Goal: Information Seeking & Learning: Learn about a topic

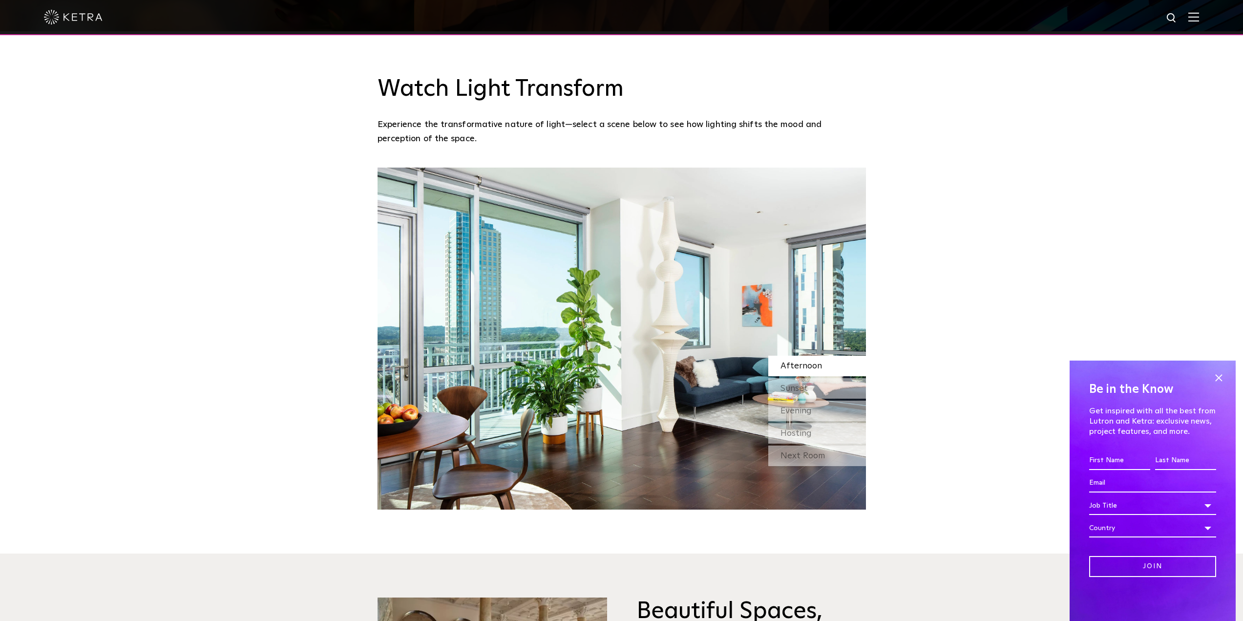
scroll to position [977, 0]
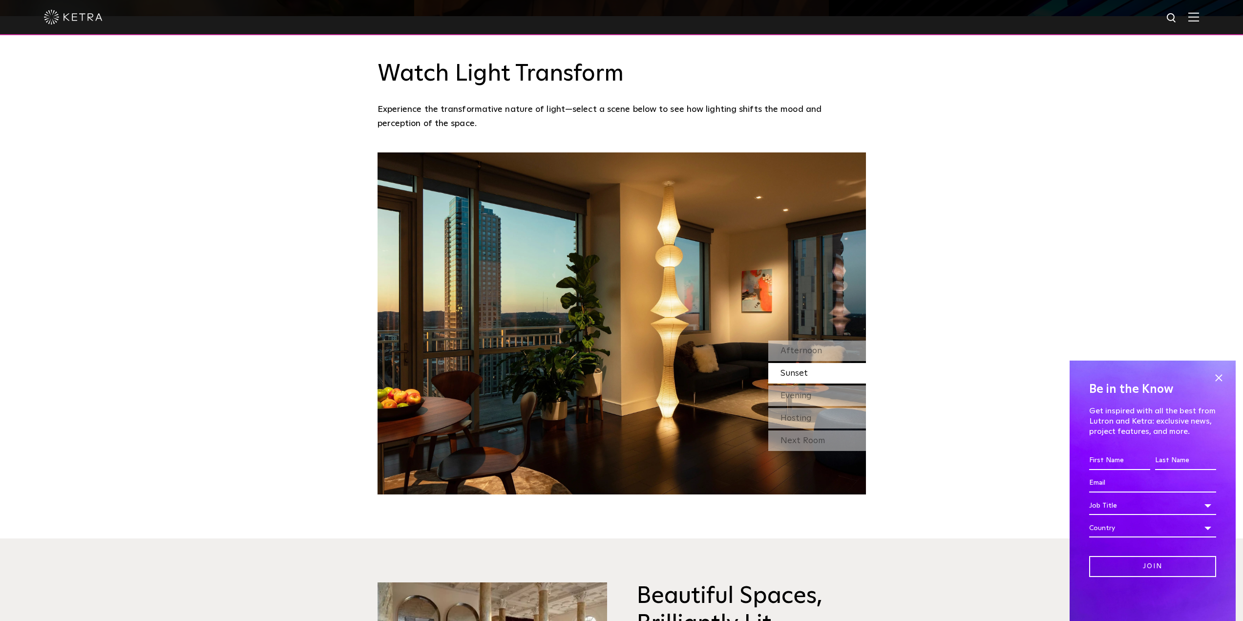
click at [783, 369] on span "Sunset" at bounding box center [793, 373] width 27 height 9
click at [790, 391] on span "Evening" at bounding box center [795, 395] width 31 height 9
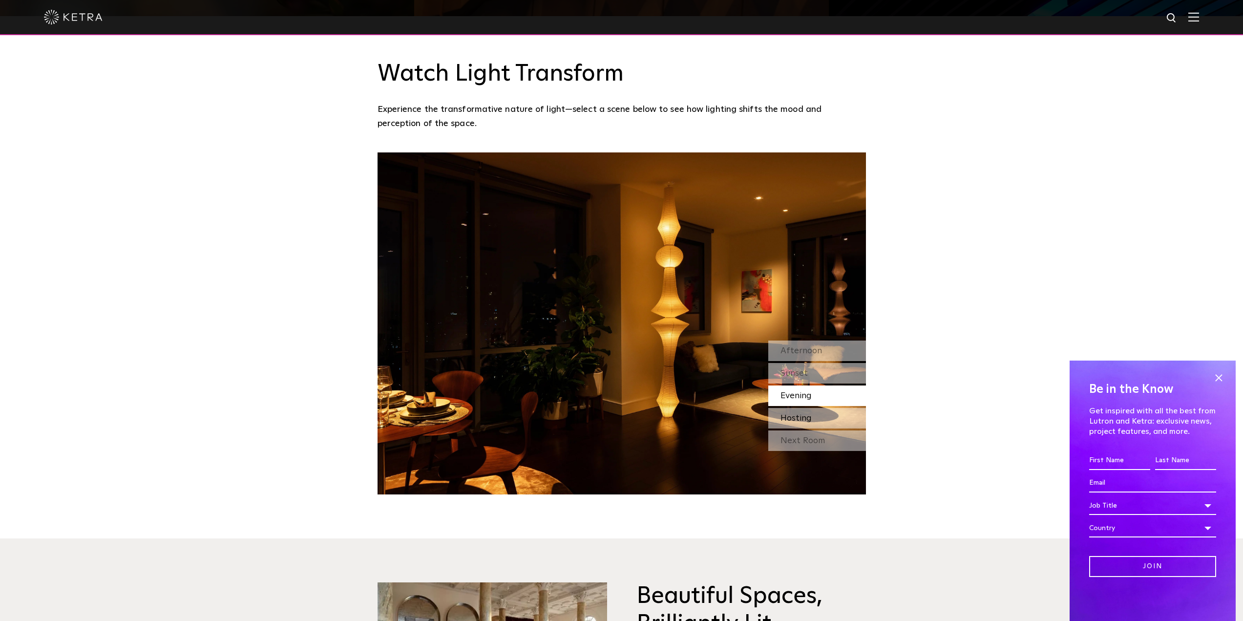
click at [794, 414] on span "Hosting" at bounding box center [795, 418] width 31 height 9
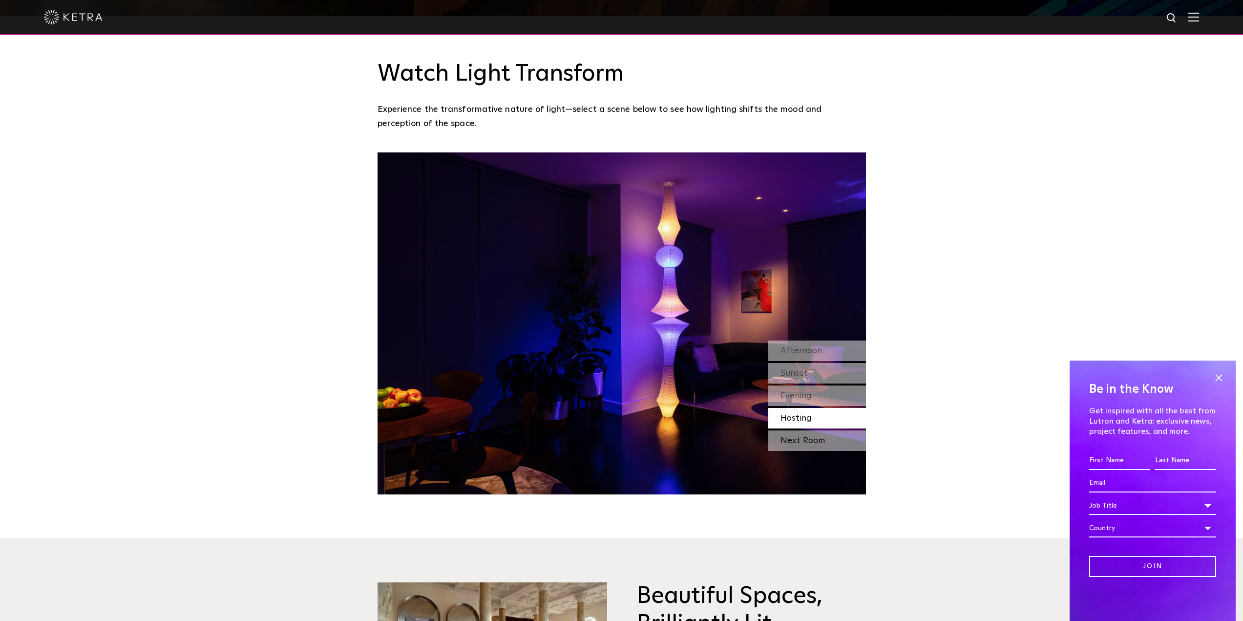
click at [795, 430] on div "Next Room" at bounding box center [817, 440] width 98 height 21
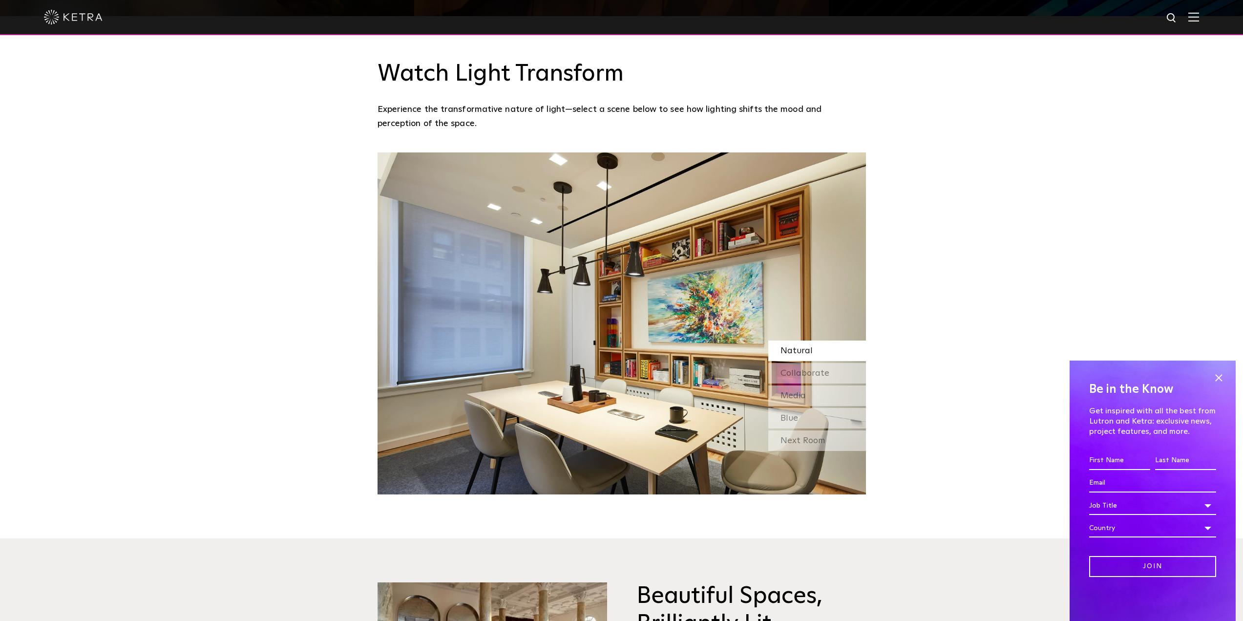
click at [789, 346] on span "Natural" at bounding box center [796, 350] width 32 height 9
click at [790, 369] on span "Collaborate" at bounding box center [804, 373] width 49 height 9
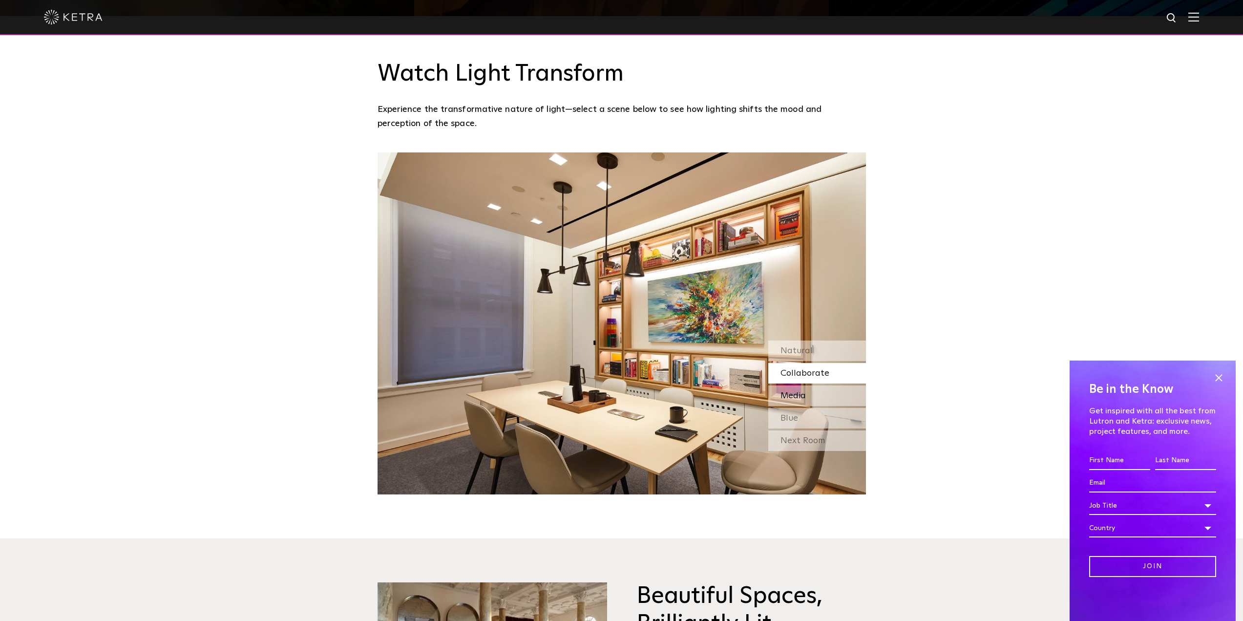
click at [790, 385] on div "Media" at bounding box center [817, 395] width 98 height 21
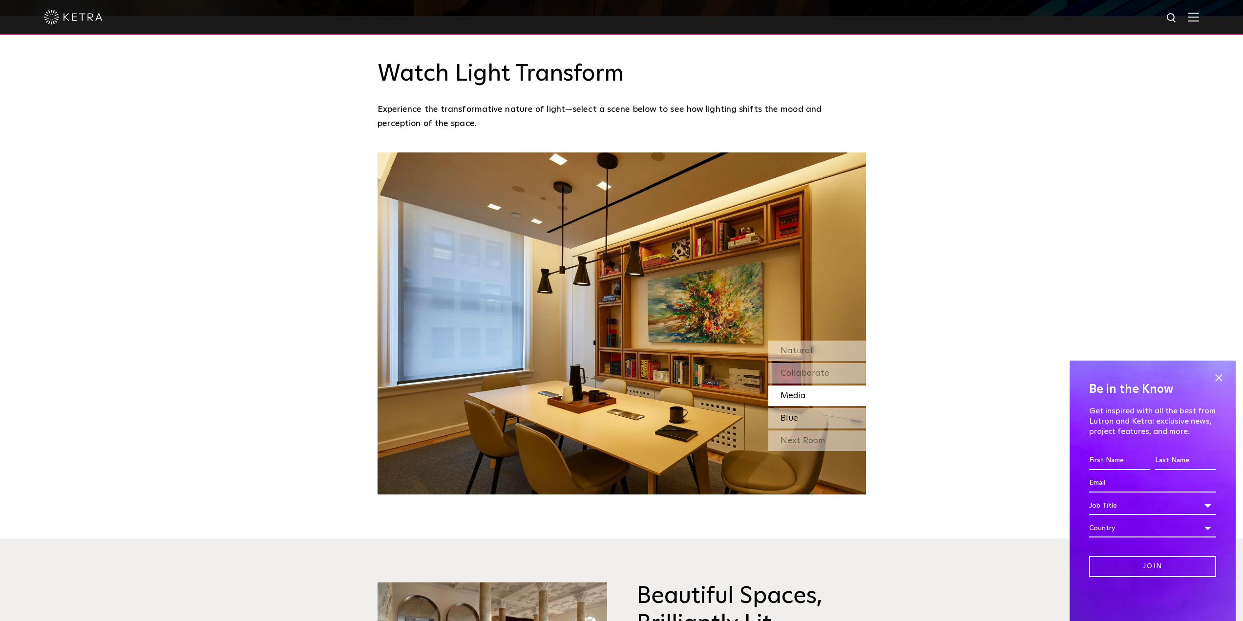
click at [791, 408] on div "Blue" at bounding box center [817, 418] width 98 height 21
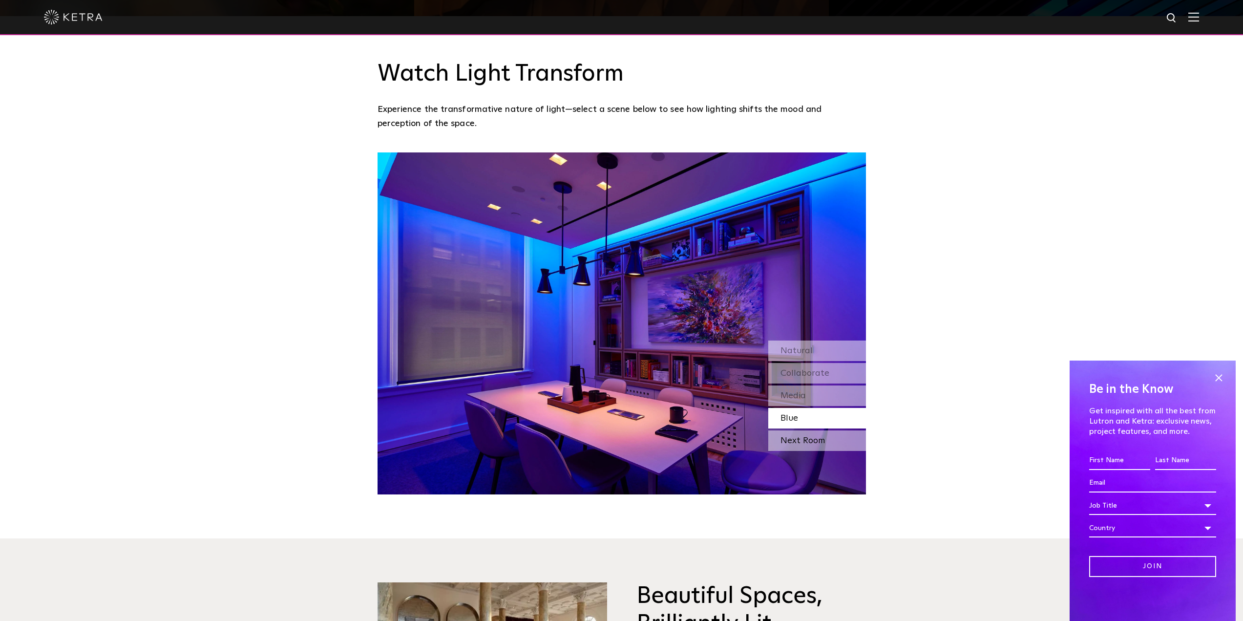
click at [791, 430] on div "Next Room" at bounding box center [817, 440] width 98 height 21
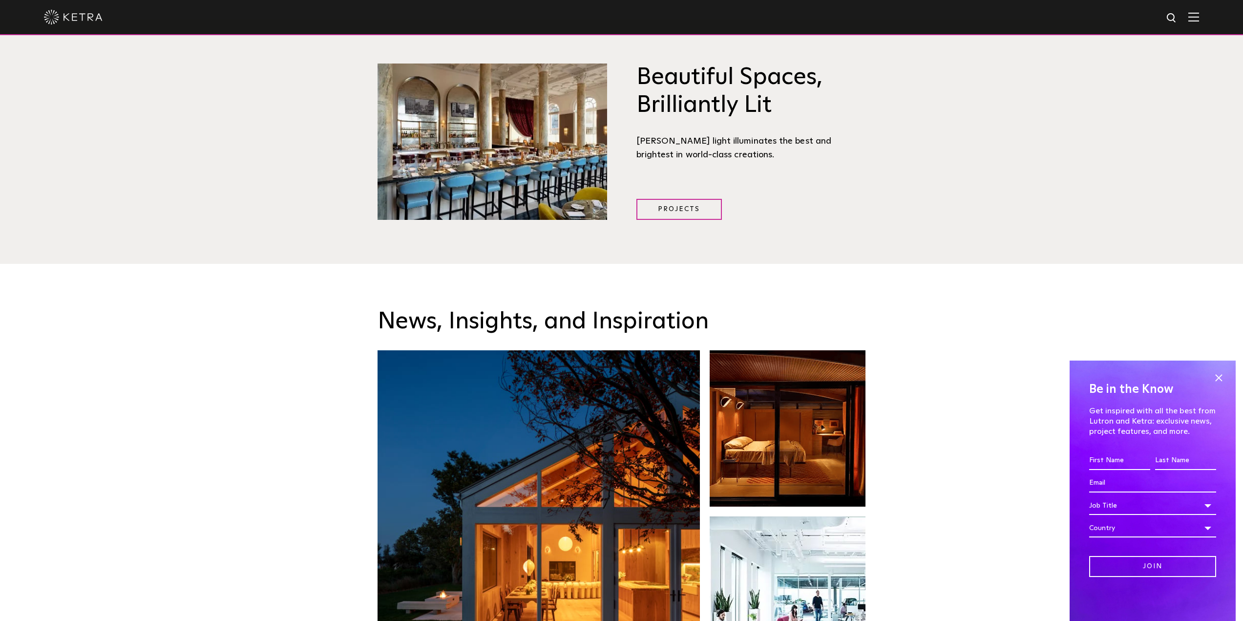
scroll to position [1465, 0]
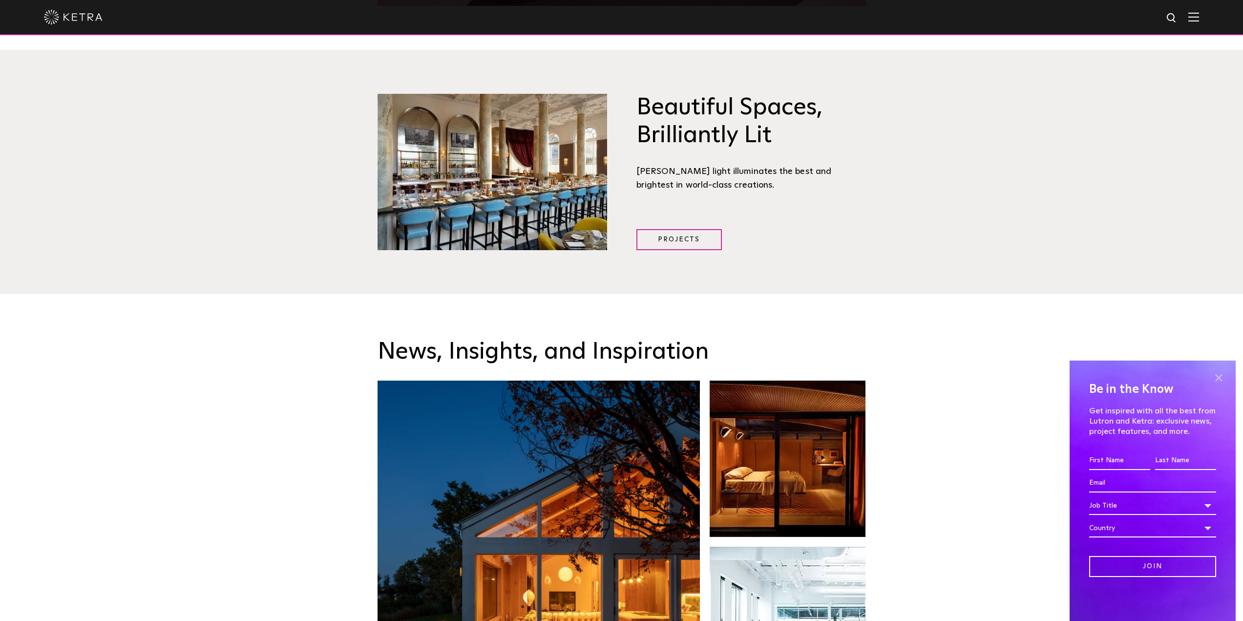
click at [1219, 377] on span at bounding box center [1218, 377] width 15 height 15
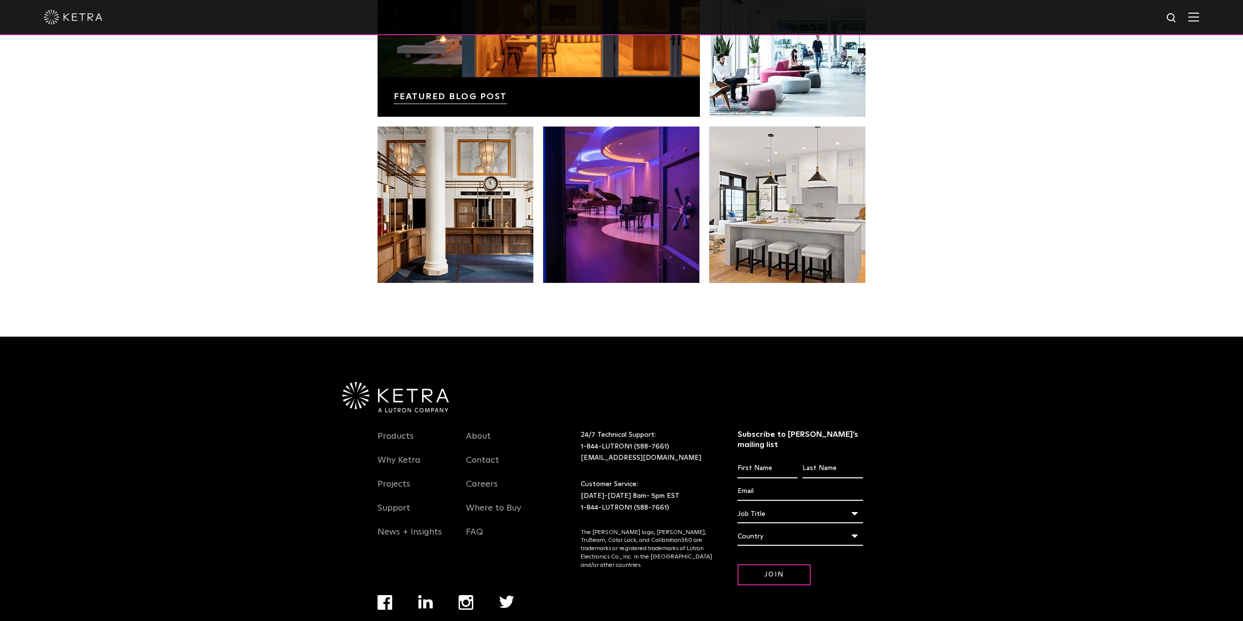
scroll to position [2054, 0]
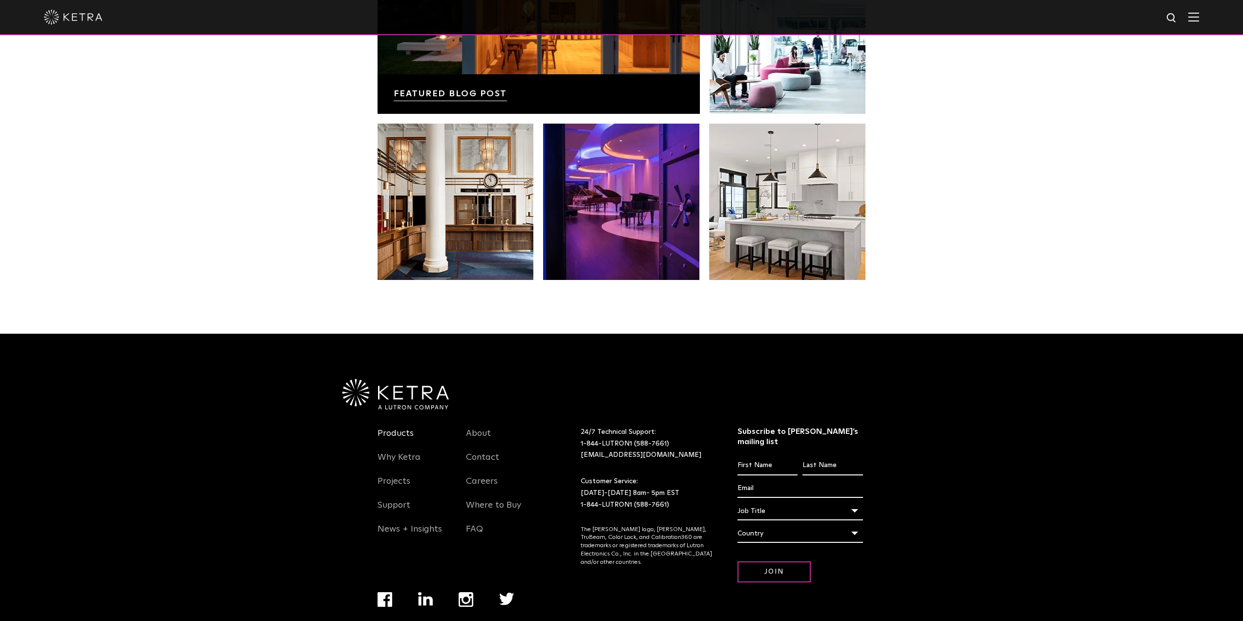
click at [405, 428] on link "Products" at bounding box center [395, 439] width 36 height 22
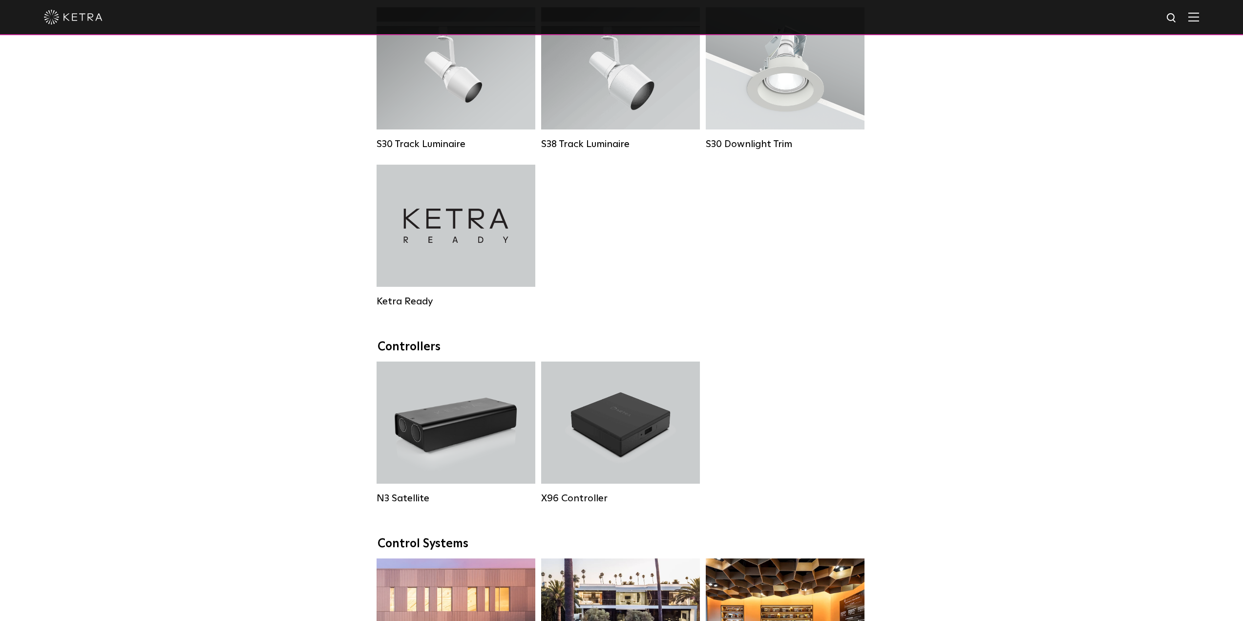
scroll to position [977, 0]
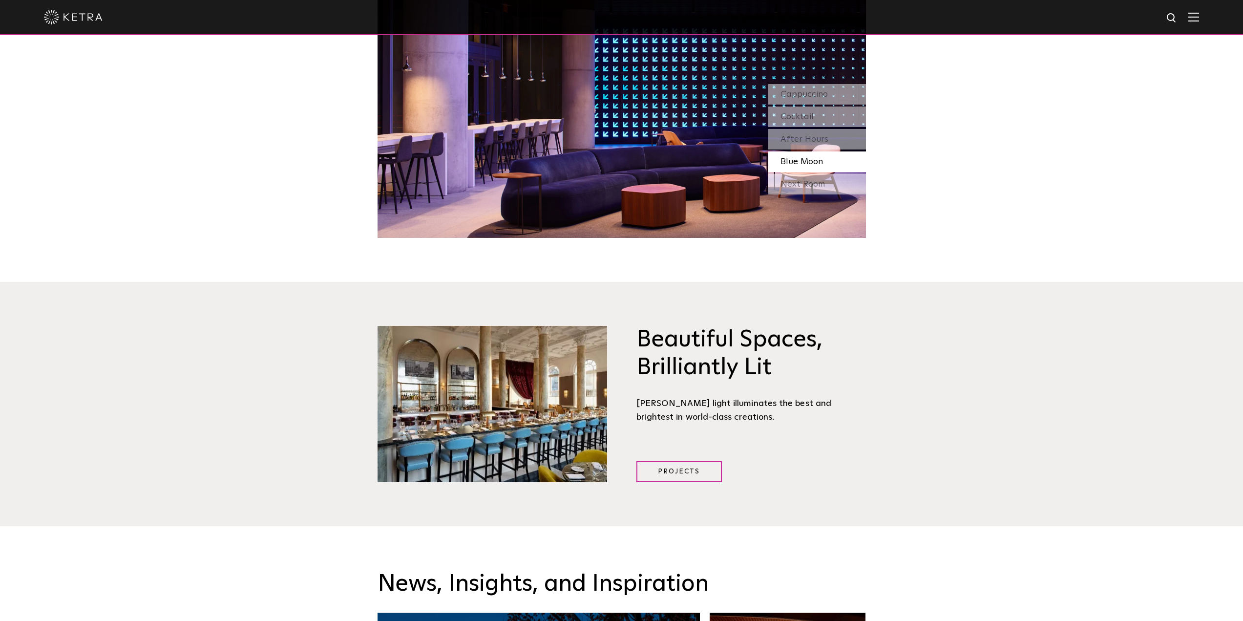
scroll to position [1025, 0]
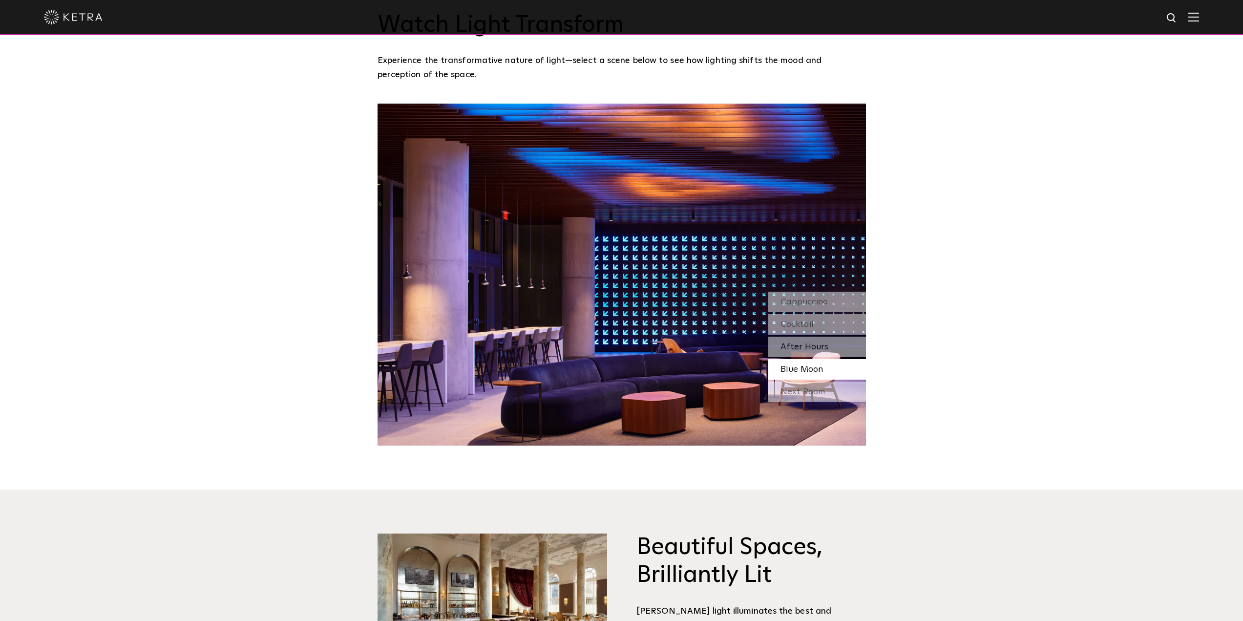
click at [812, 342] on span "After Hours" at bounding box center [804, 346] width 48 height 9
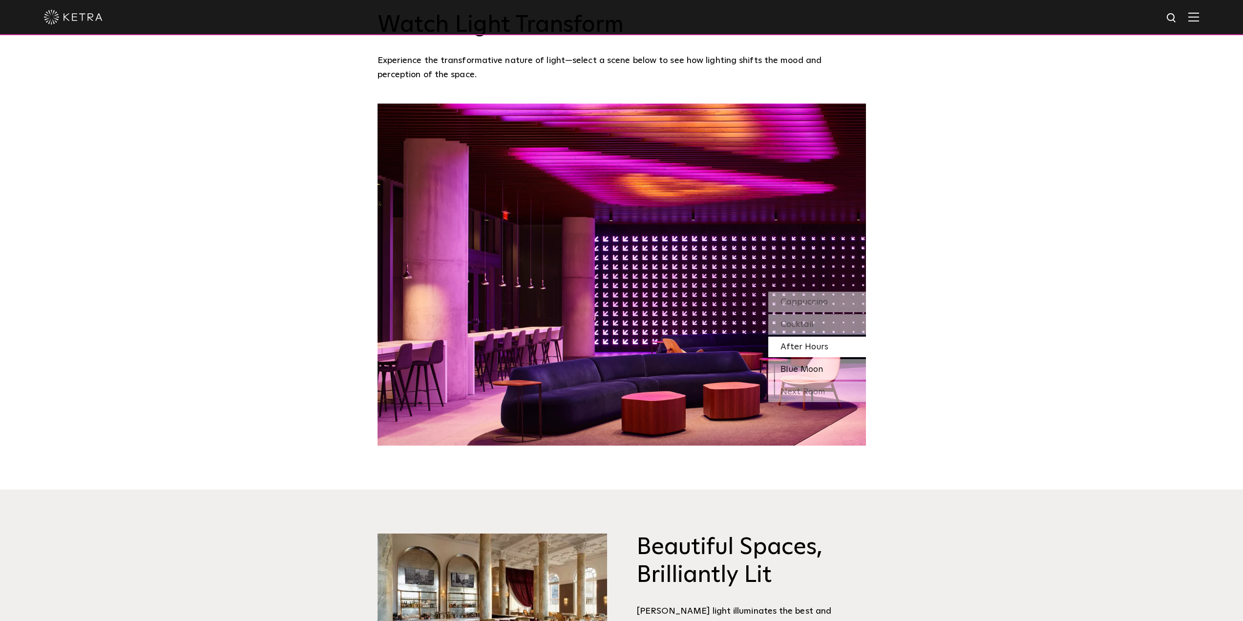
click at [810, 359] on div "Blue Moon" at bounding box center [817, 369] width 98 height 21
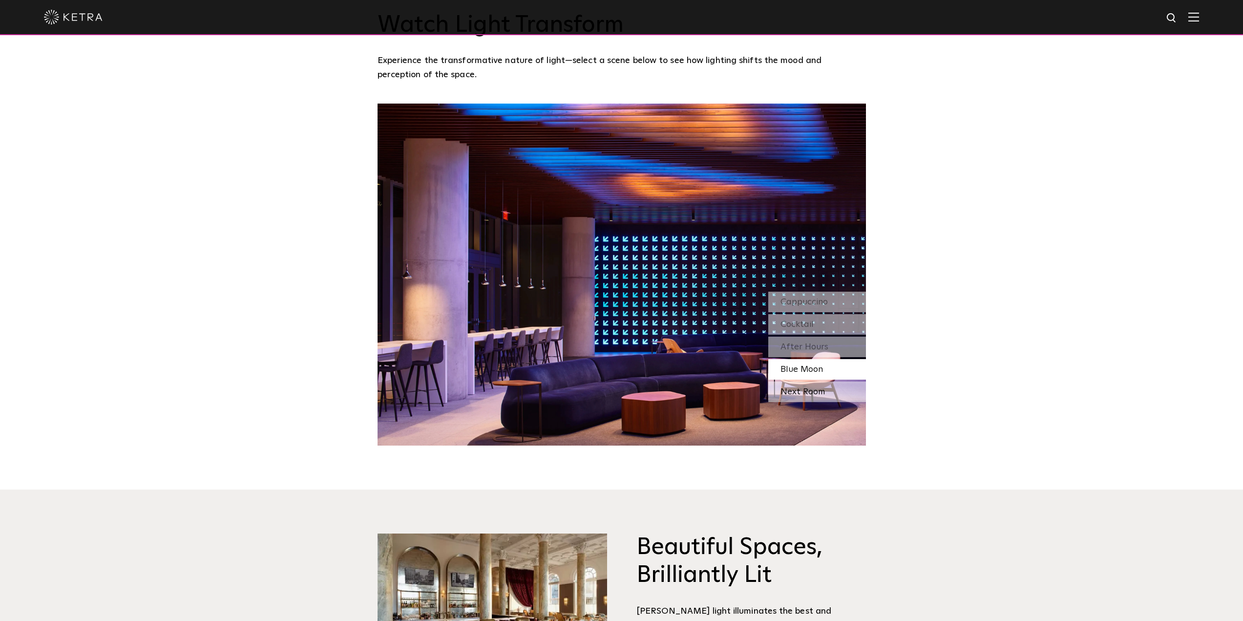
click at [811, 381] on div "Next Room" at bounding box center [817, 391] width 98 height 21
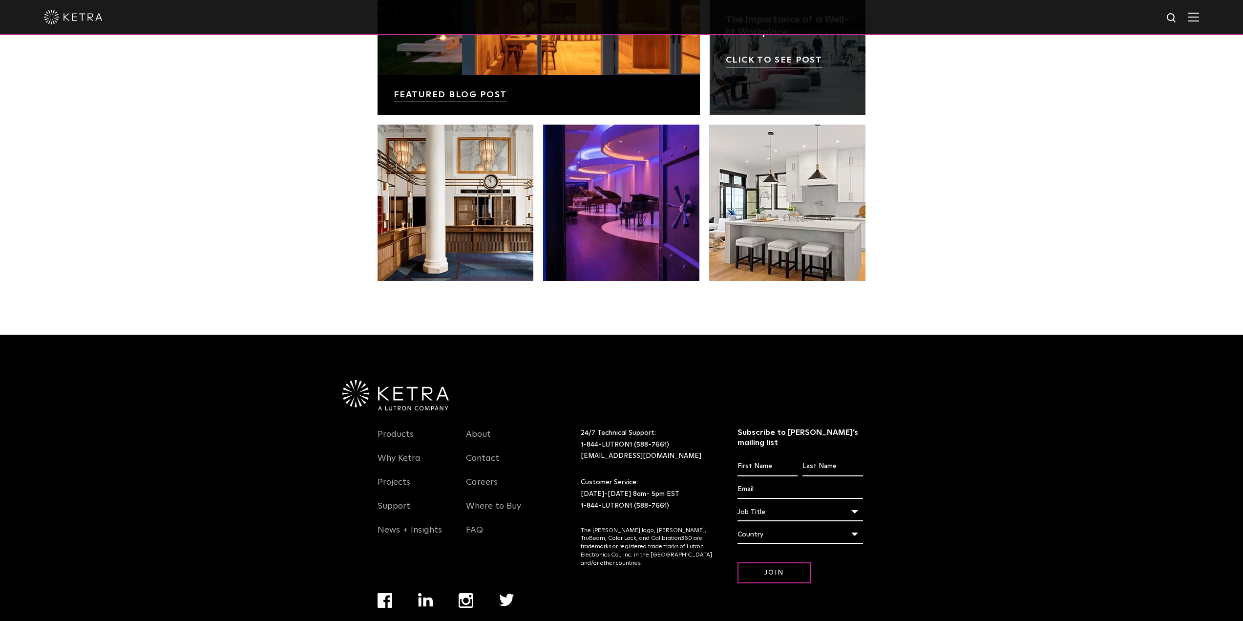
scroll to position [2054, 0]
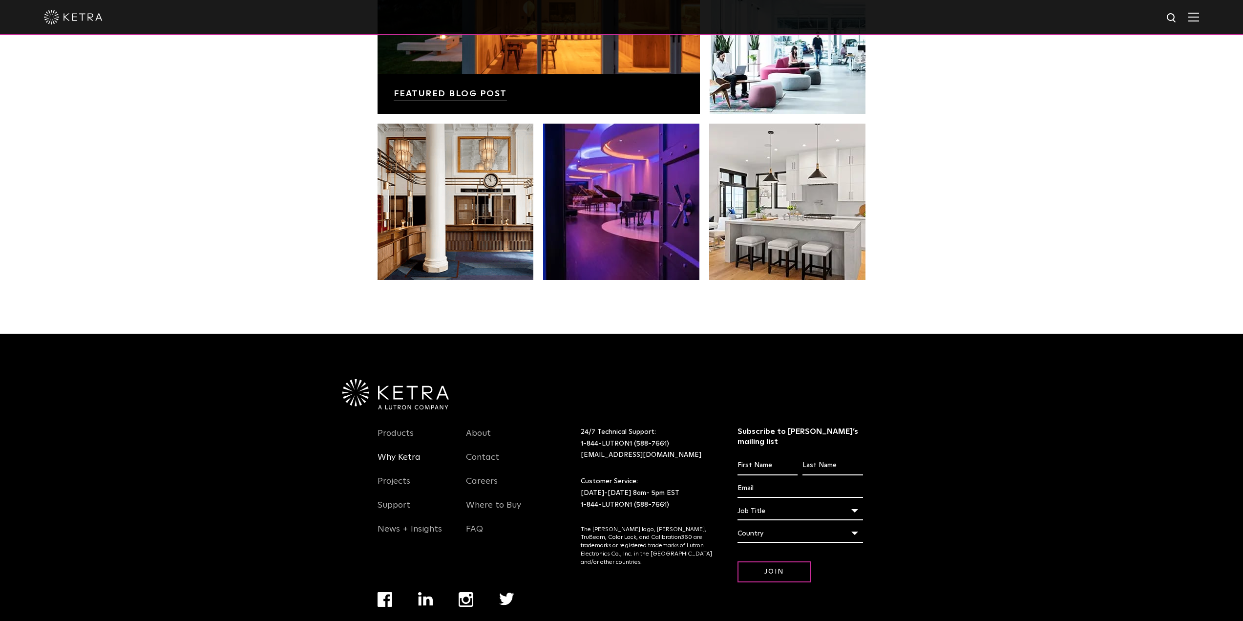
click at [407, 452] on link "Why Ketra" at bounding box center [398, 463] width 43 height 22
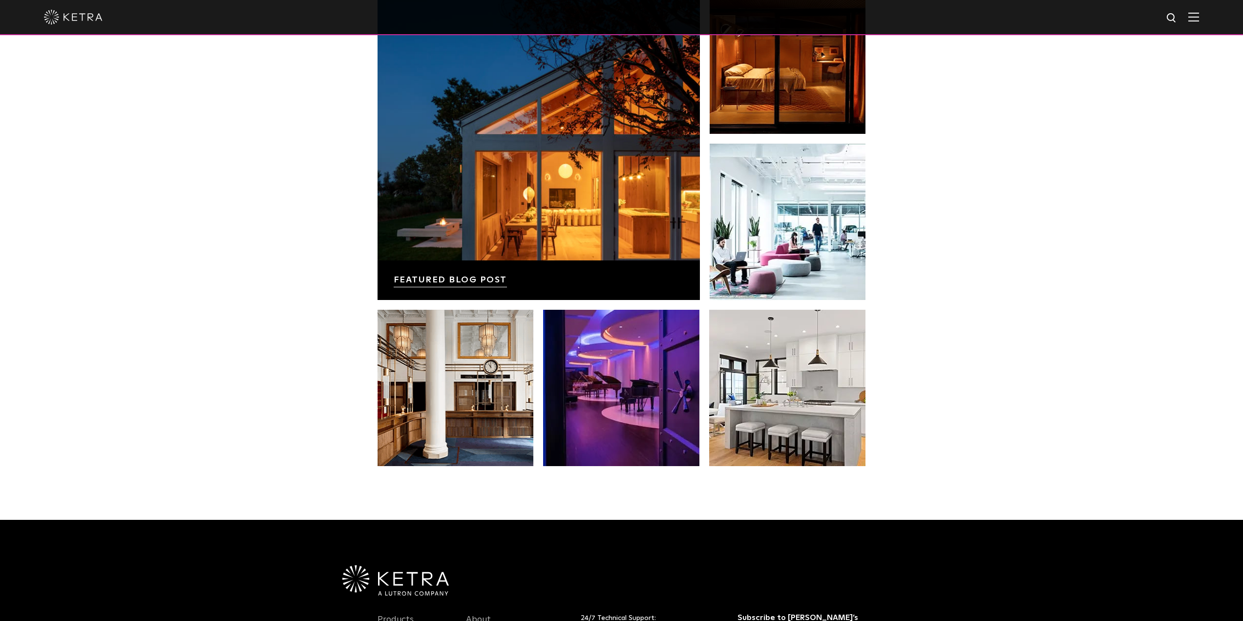
click at [64, 17] on img at bounding box center [73, 17] width 59 height 15
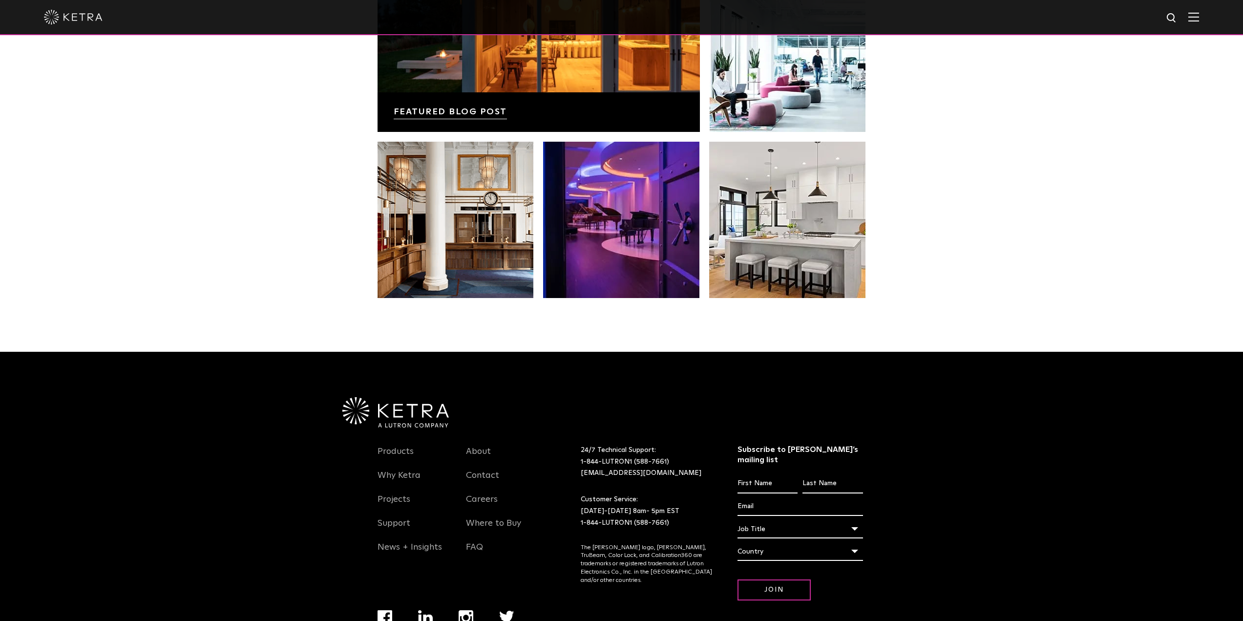
scroll to position [2054, 0]
